Goal: Transaction & Acquisition: Obtain resource

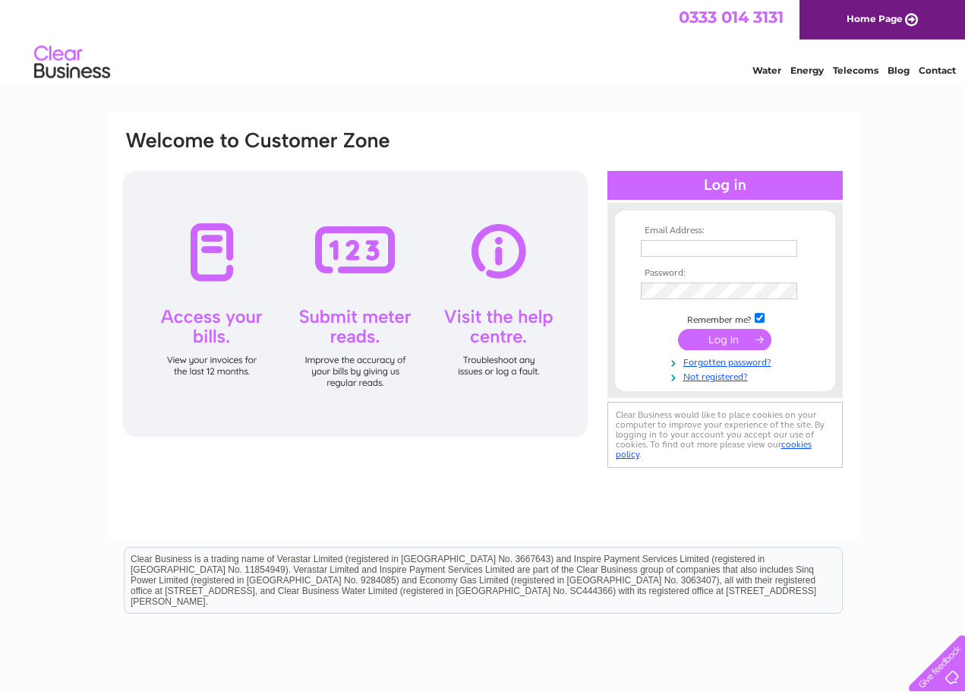
click at [744, 248] on input "text" at bounding box center [719, 248] width 156 height 17
type input "craig@arcttransport.com"
click at [678, 330] on input "submit" at bounding box center [724, 340] width 93 height 21
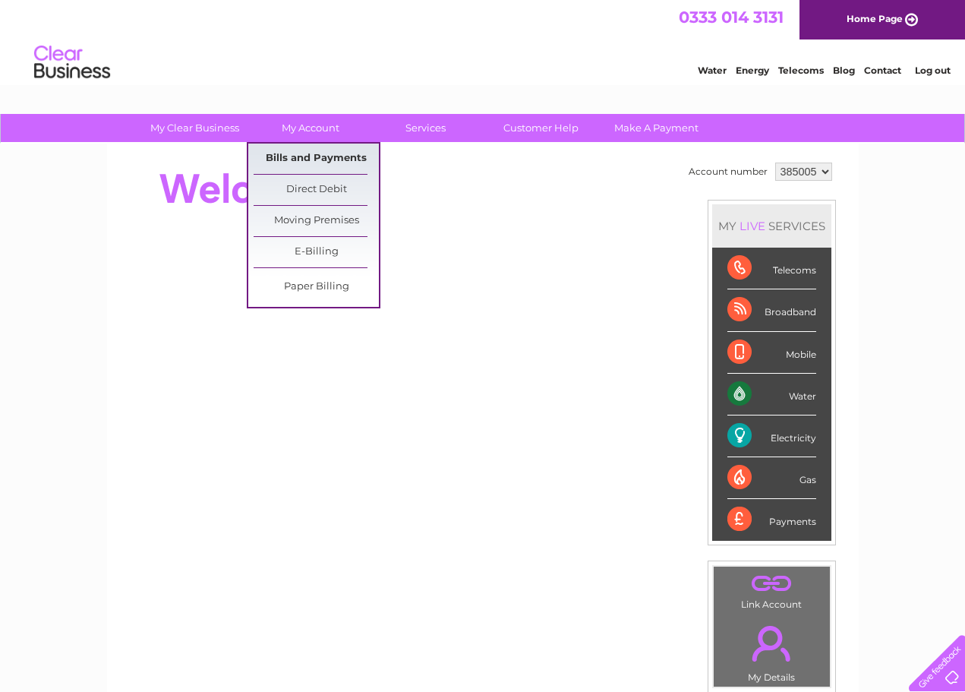
click at [320, 162] on link "Bills and Payments" at bounding box center [316, 158] width 125 height 30
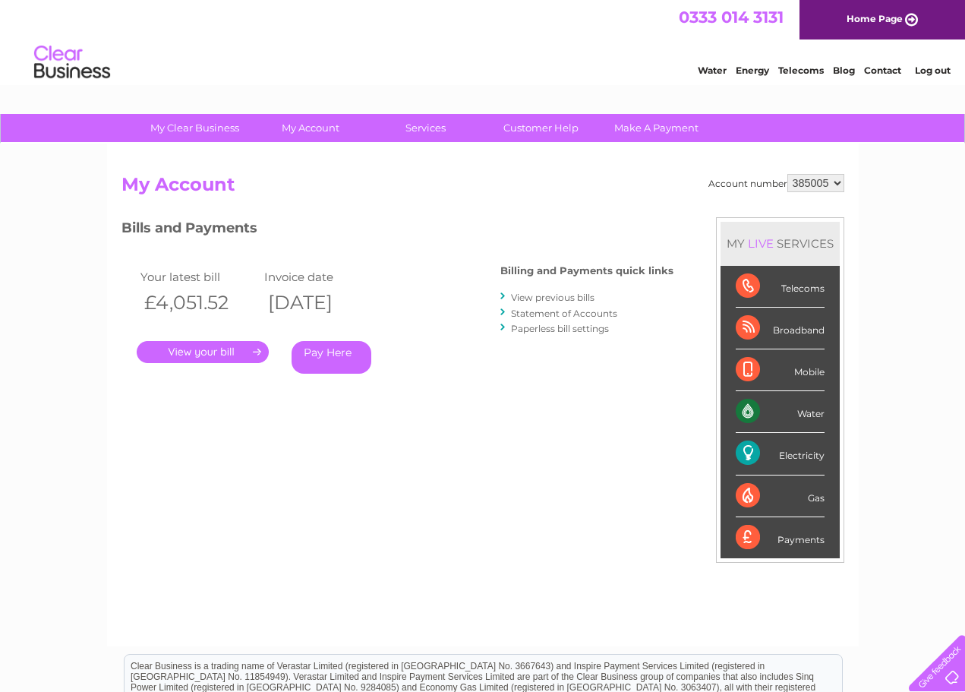
click at [529, 222] on h3 "Bills and Payments" at bounding box center [397, 230] width 552 height 27
click at [197, 351] on link "." at bounding box center [203, 352] width 132 height 22
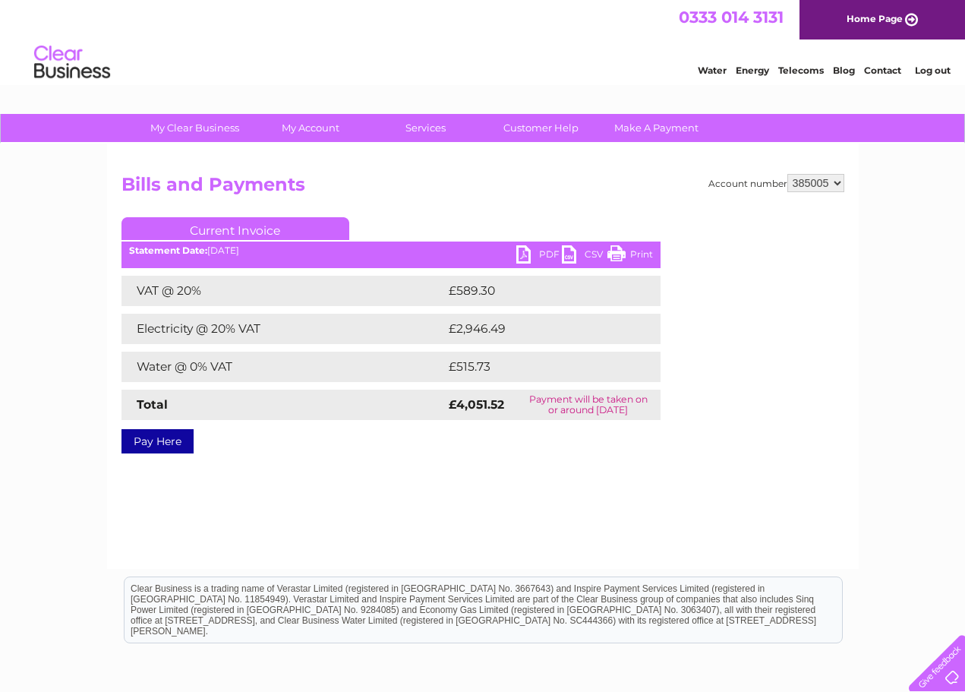
click at [526, 252] on link "PDF" at bounding box center [539, 256] width 46 height 22
